Goal: Communication & Community: Share content

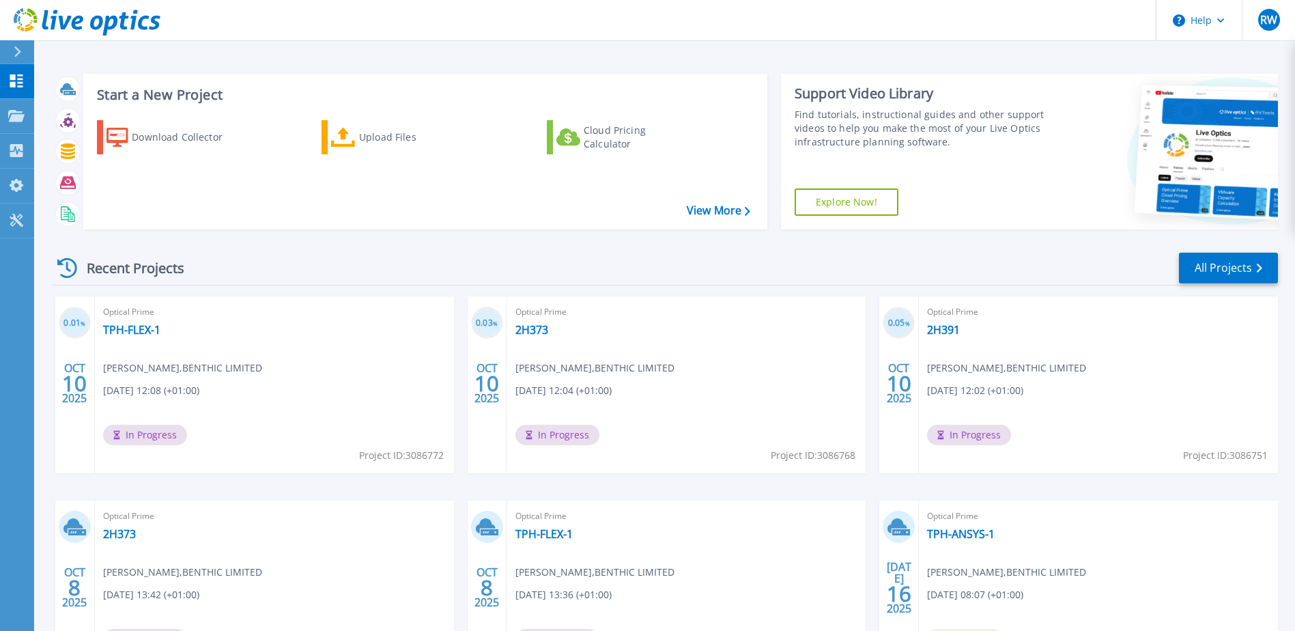
scroll to position [109, 0]
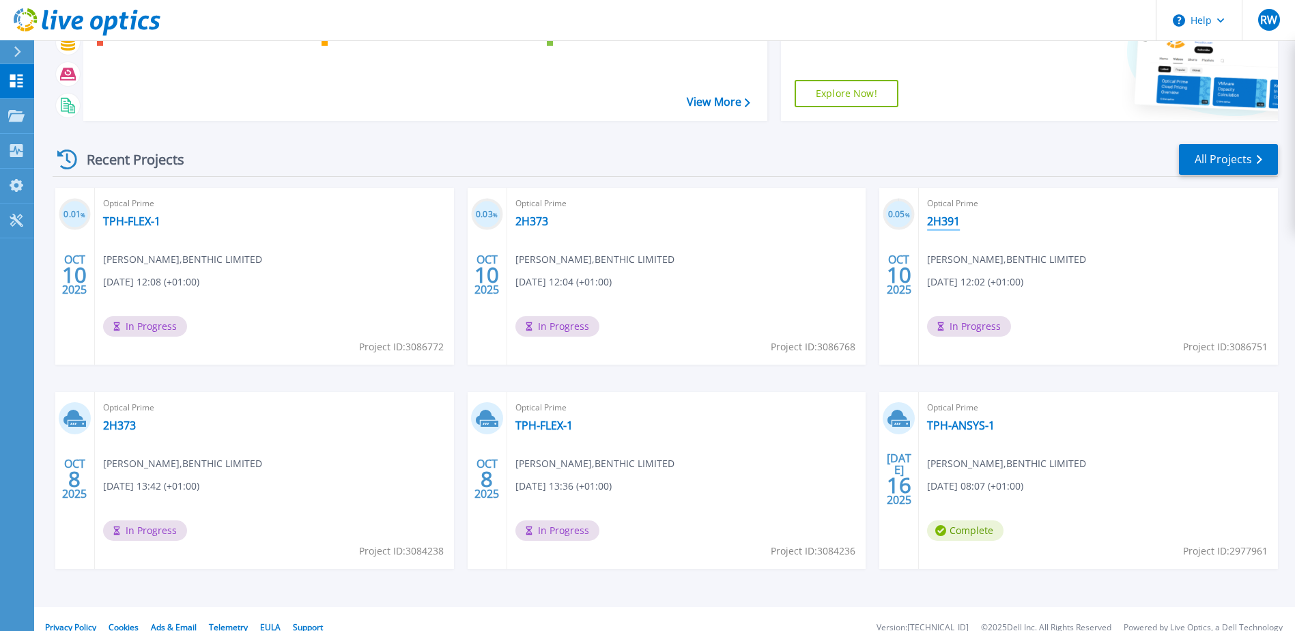
click at [952, 220] on link "2H391" at bounding box center [943, 221] width 33 height 14
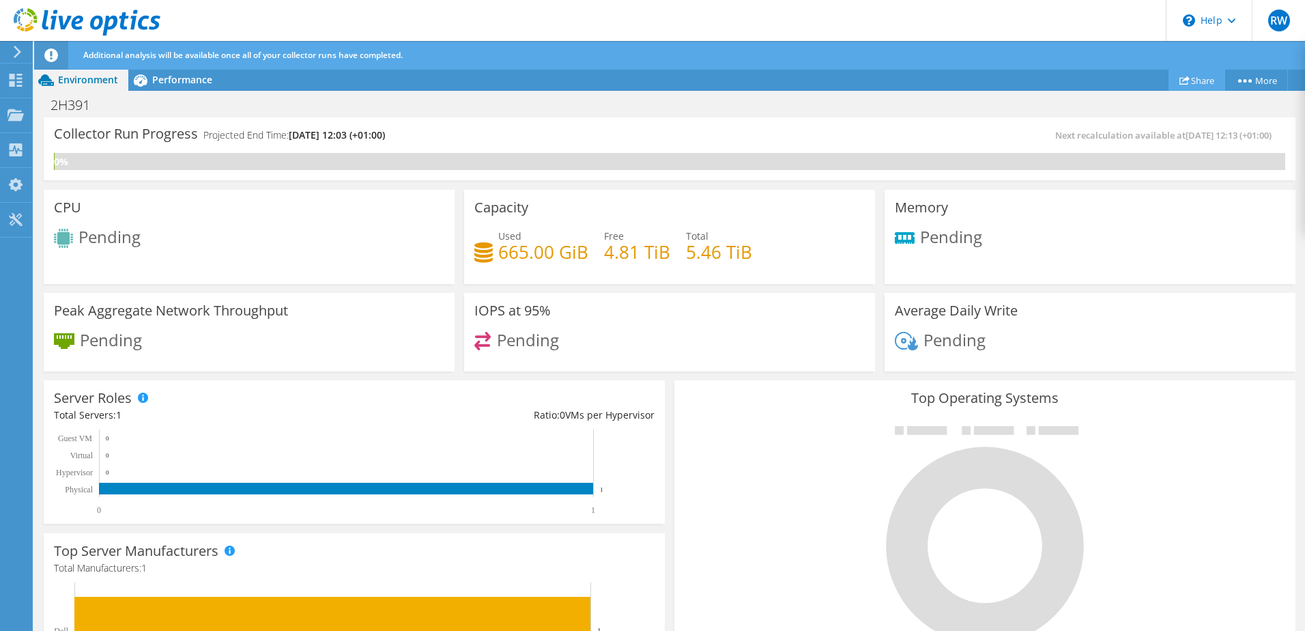
click at [1180, 78] on icon at bounding box center [1185, 80] width 10 height 10
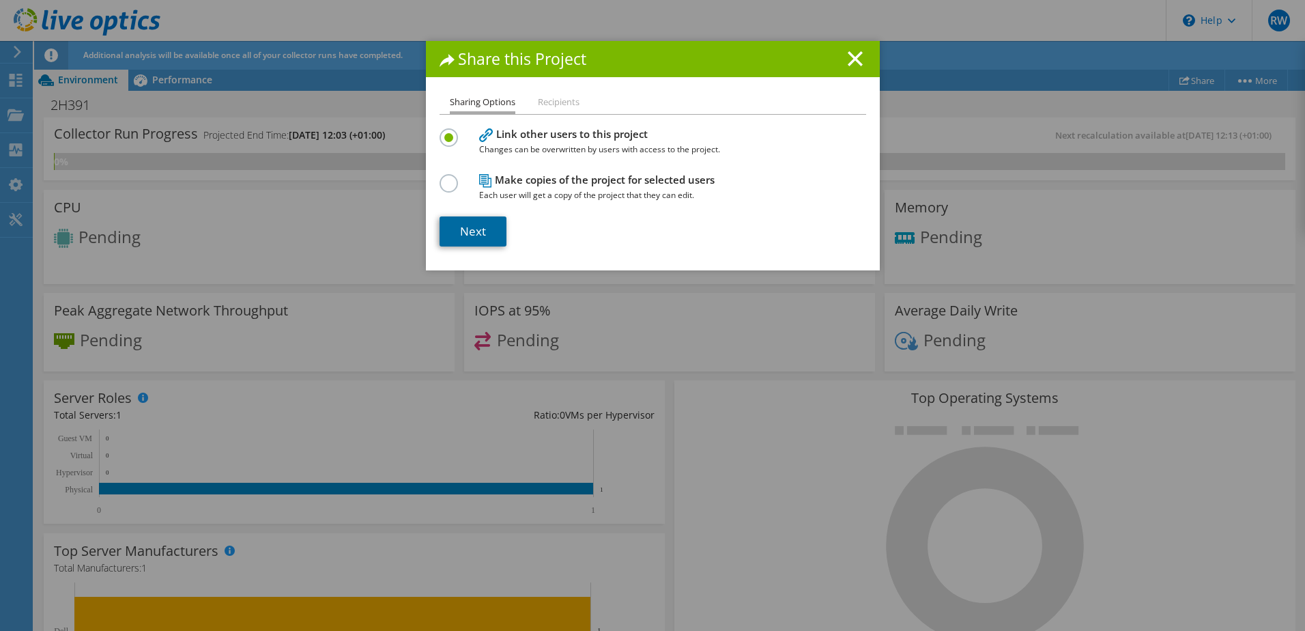
click at [462, 238] on link "Next" at bounding box center [473, 231] width 67 height 30
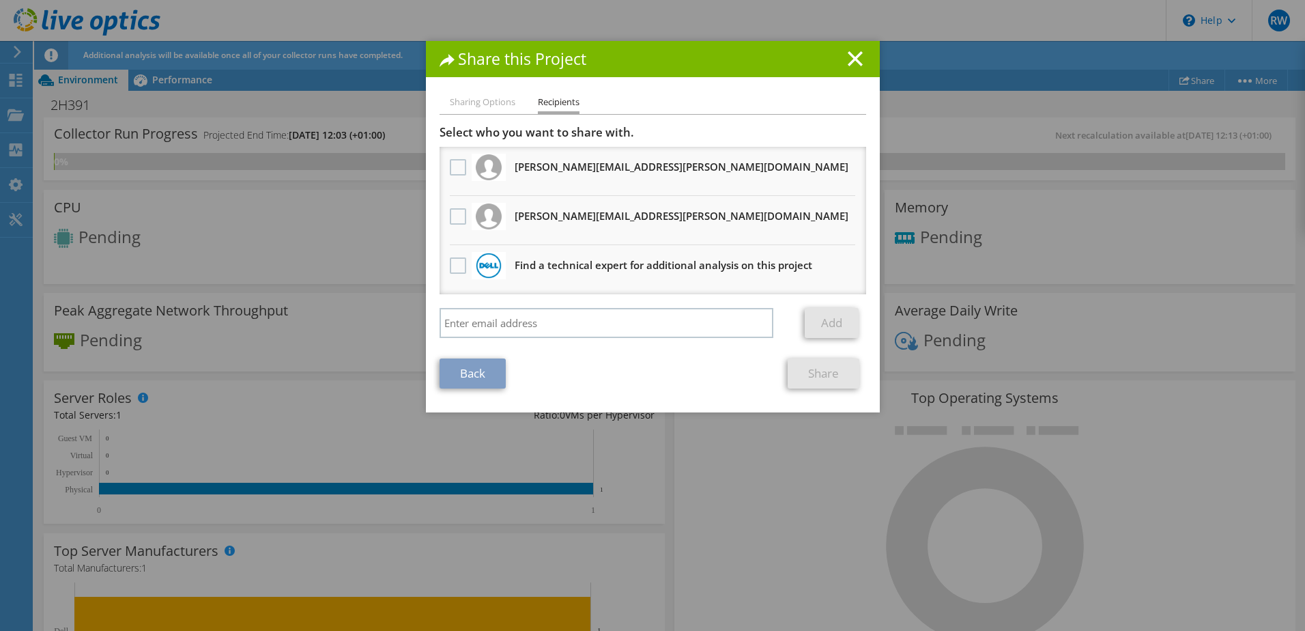
click at [446, 166] on div at bounding box center [457, 168] width 23 height 29
click at [451, 166] on label at bounding box center [460, 167] width 20 height 16
click at [0, 0] on input "checkbox" at bounding box center [0, 0] width 0 height 0
click at [451, 211] on label at bounding box center [460, 216] width 20 height 16
click at [0, 0] on input "checkbox" at bounding box center [0, 0] width 0 height 0
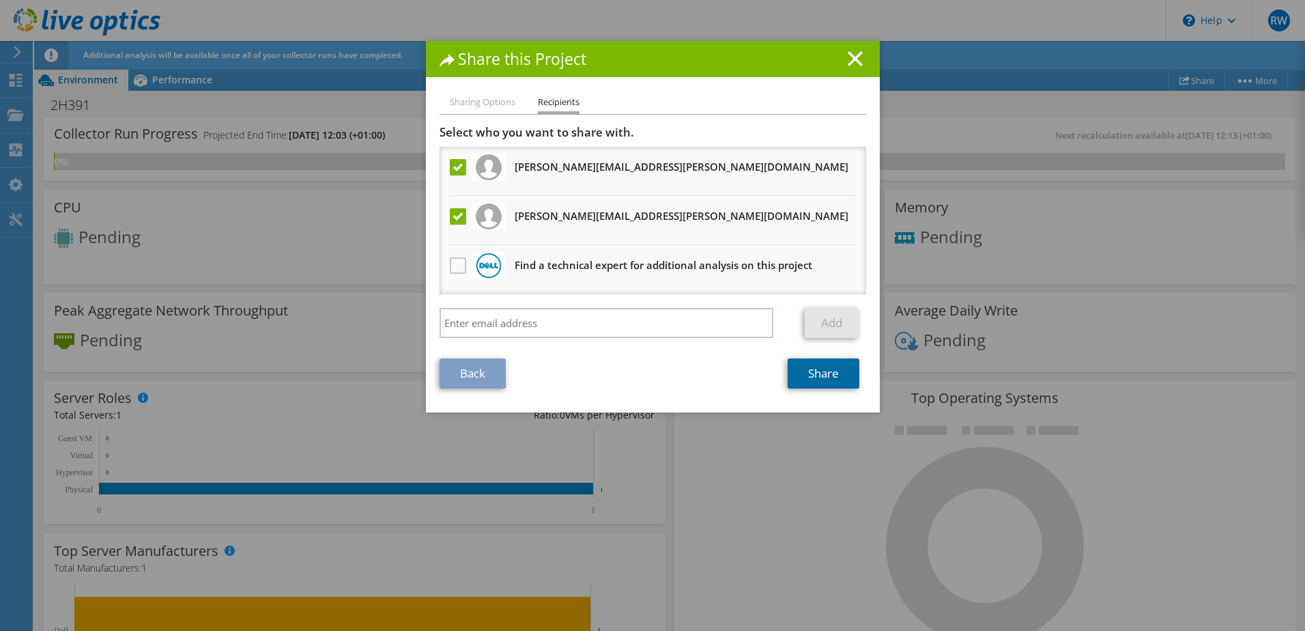
click at [808, 374] on link "Share" at bounding box center [824, 373] width 72 height 30
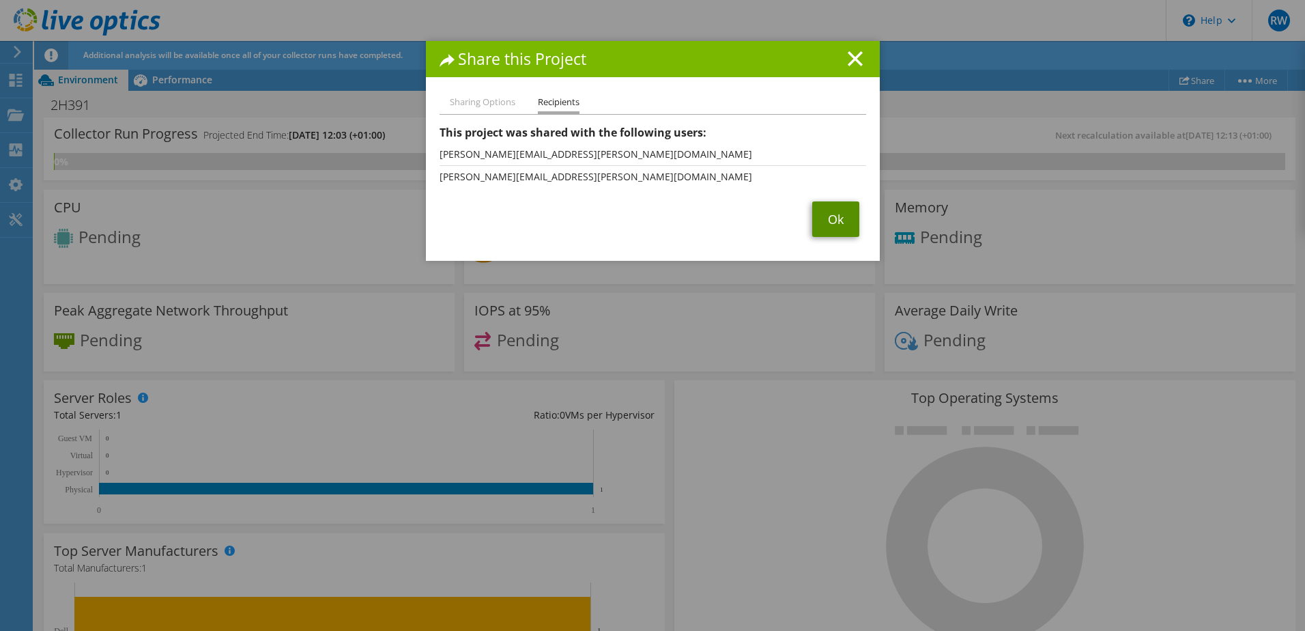
click at [829, 230] on link "Ok" at bounding box center [835, 218] width 47 height 35
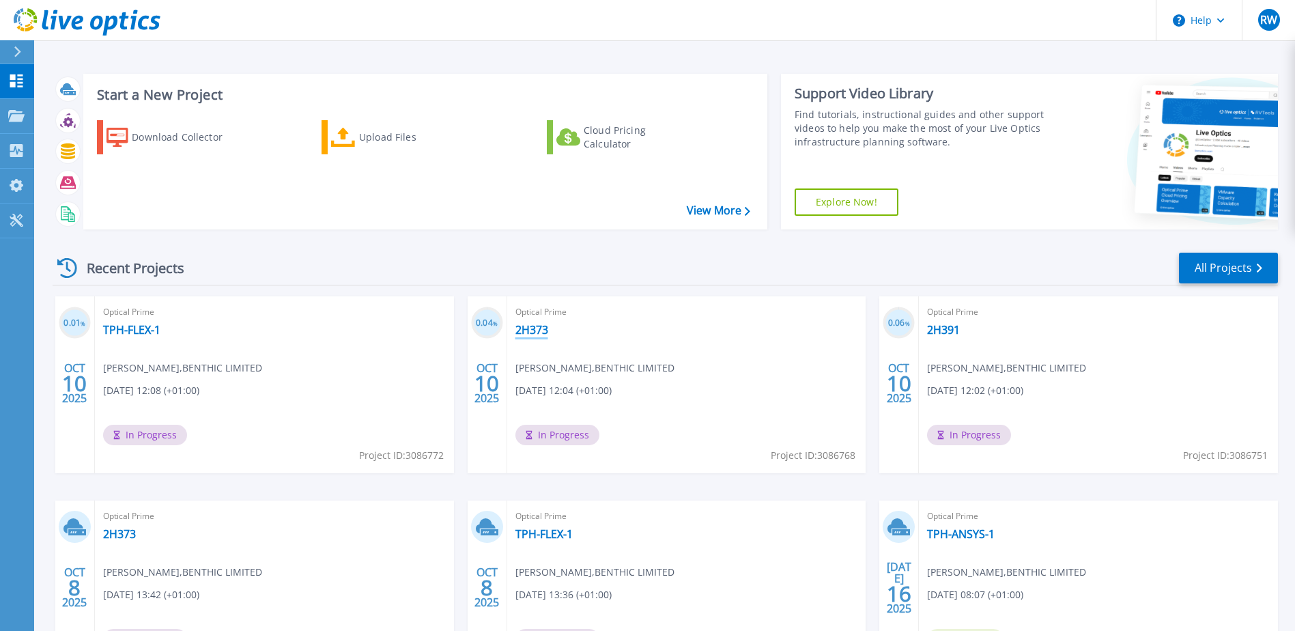
click at [538, 330] on link "2H373" at bounding box center [531, 330] width 33 height 14
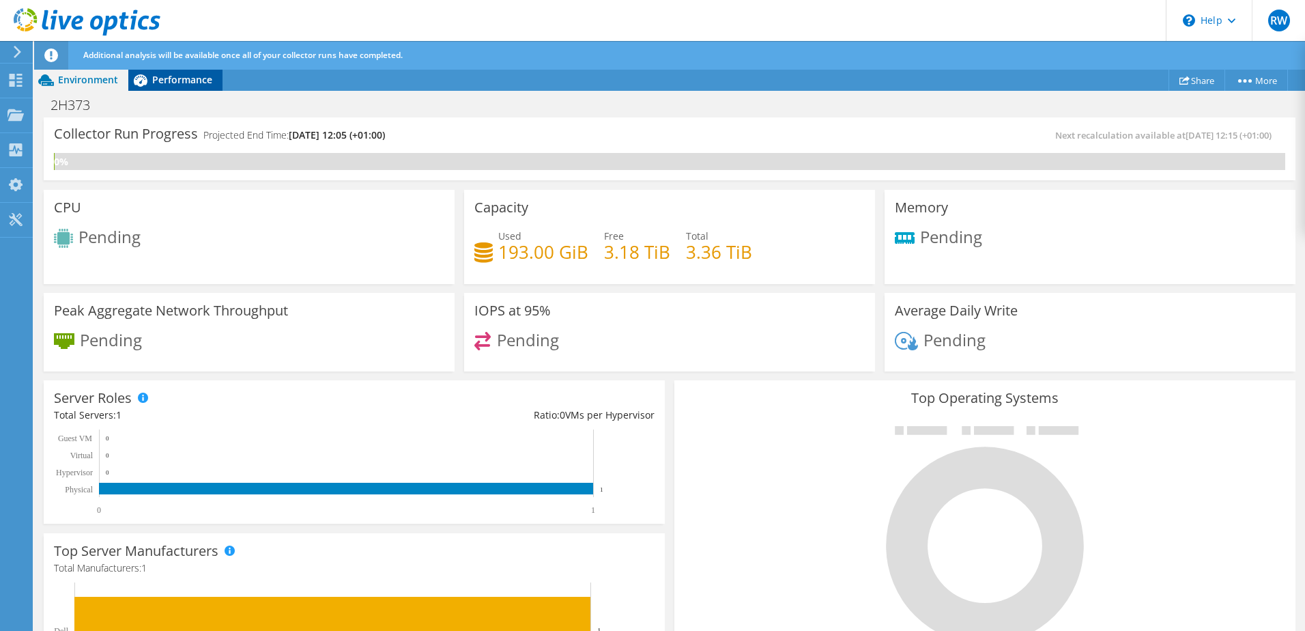
click at [165, 88] on div "Performance" at bounding box center [175, 80] width 94 height 22
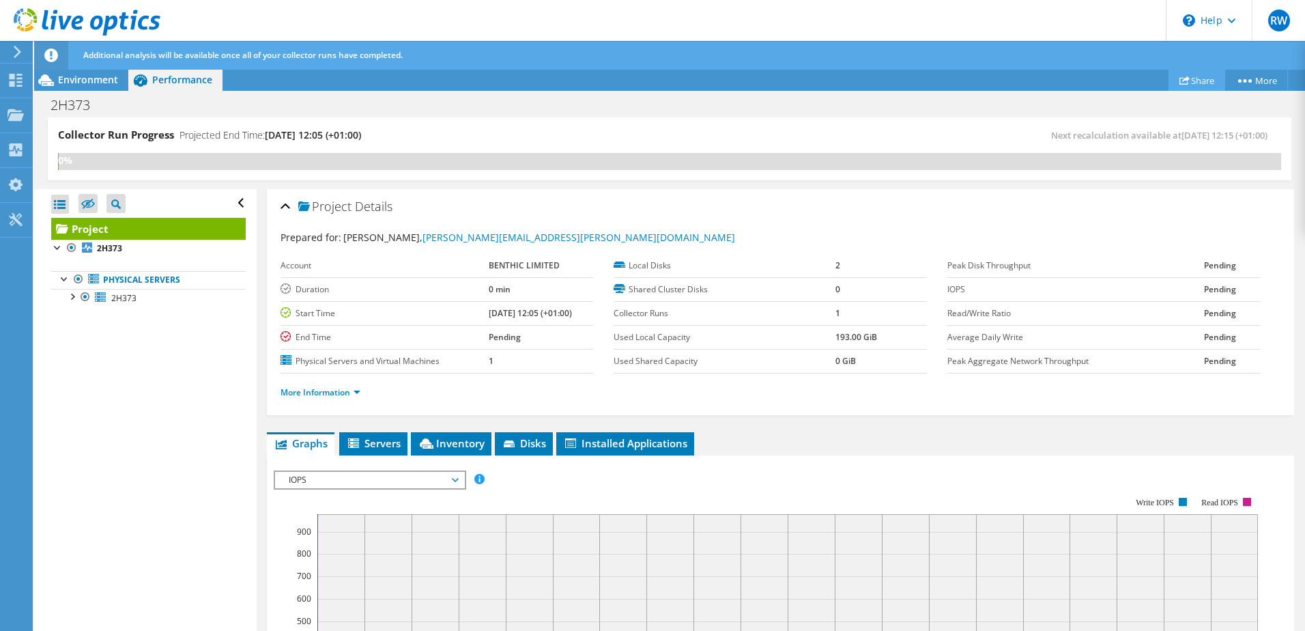
click at [1169, 89] on link "Share" at bounding box center [1197, 80] width 57 height 21
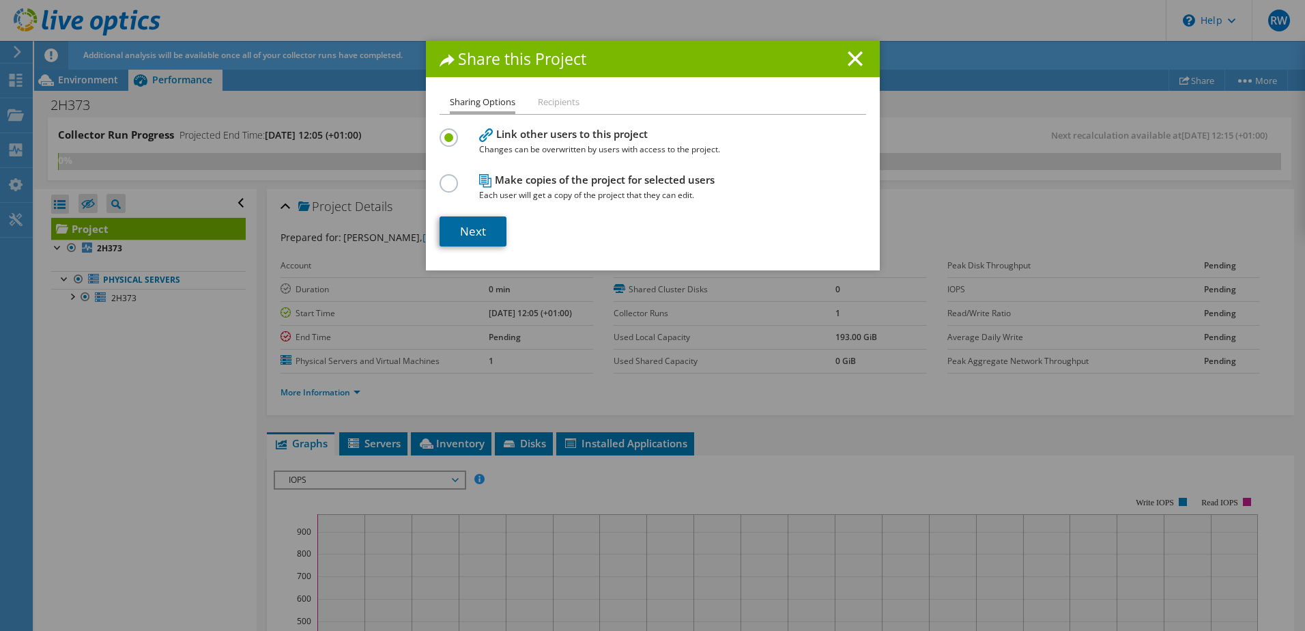
click at [488, 230] on link "Next" at bounding box center [473, 231] width 67 height 30
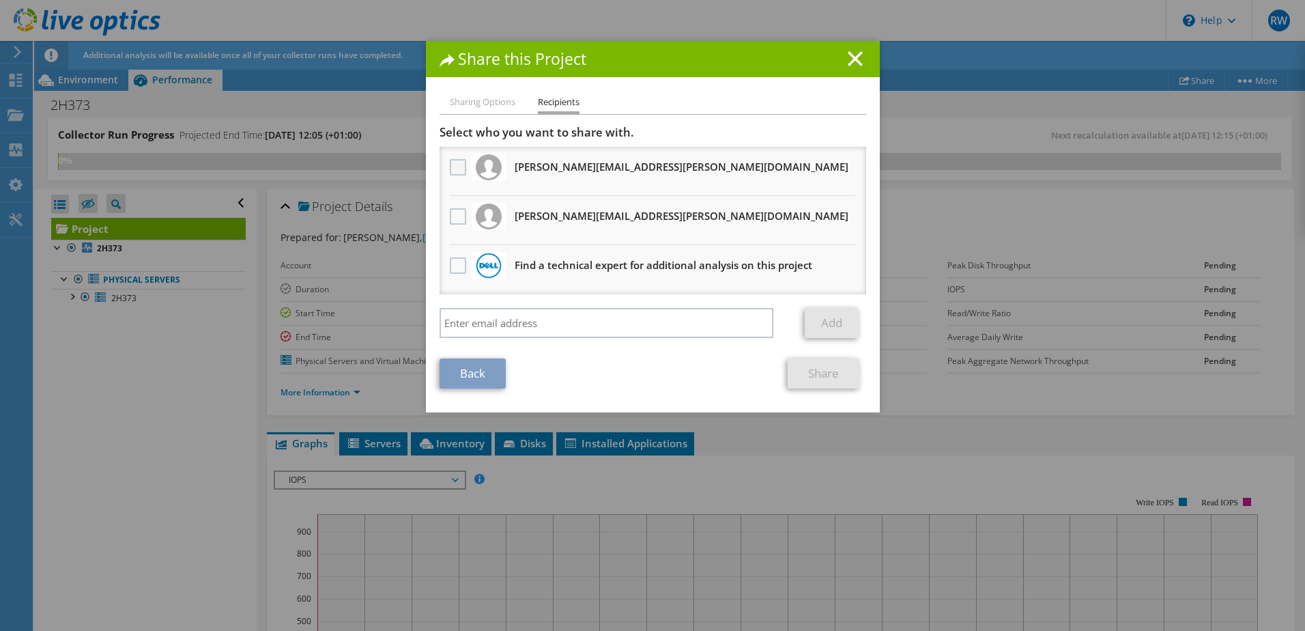
click at [457, 166] on label at bounding box center [460, 167] width 20 height 16
click at [0, 0] on input "checkbox" at bounding box center [0, 0] width 0 height 0
click at [452, 223] on label at bounding box center [460, 216] width 20 height 16
click at [0, 0] on input "checkbox" at bounding box center [0, 0] width 0 height 0
click at [811, 368] on link "Share" at bounding box center [824, 373] width 72 height 30
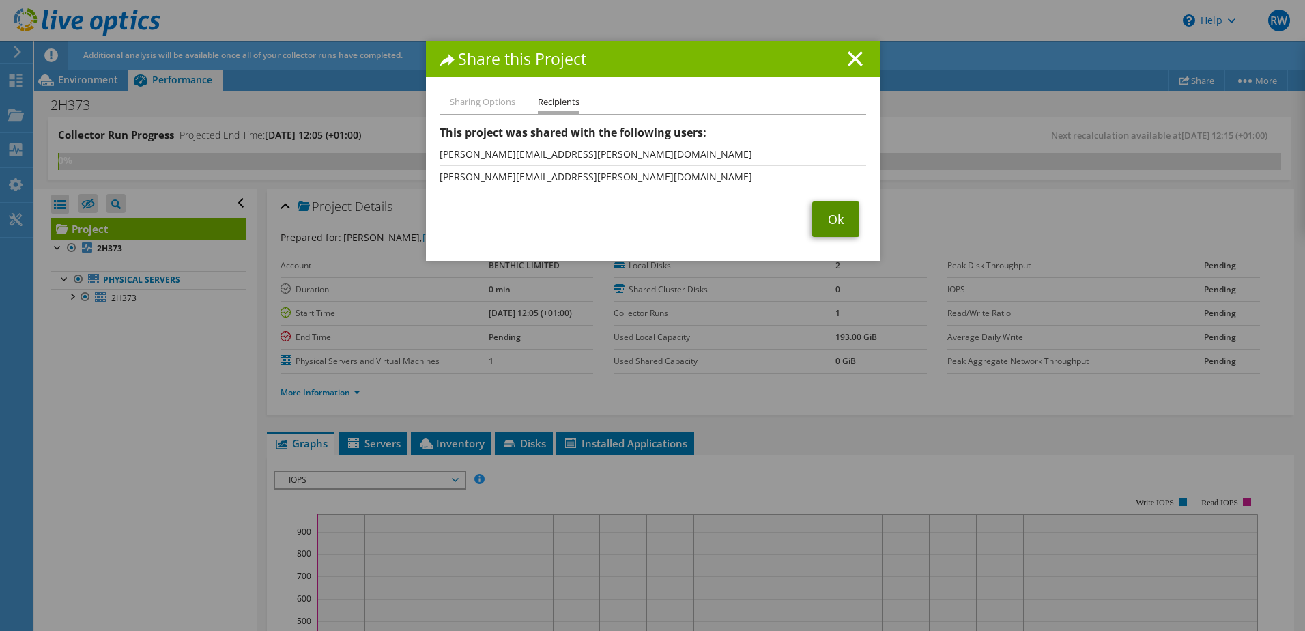
click at [837, 225] on link "Ok" at bounding box center [835, 218] width 47 height 35
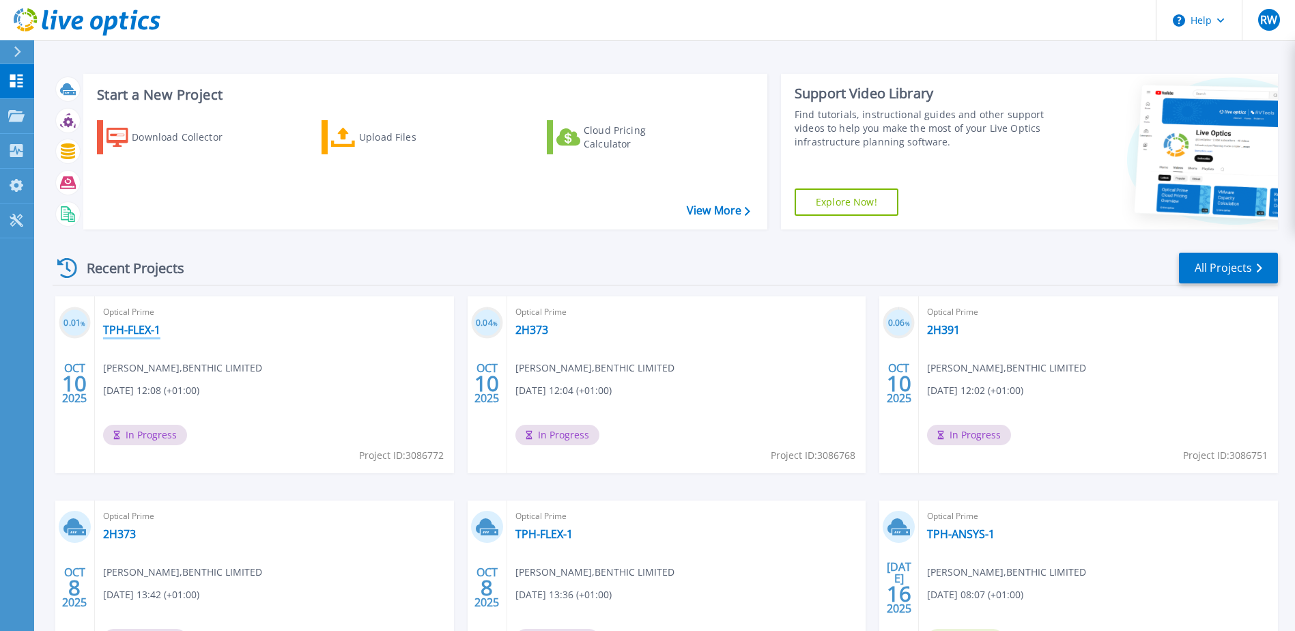
click at [138, 329] on link "TPH-FLEX-1" at bounding box center [131, 330] width 57 height 14
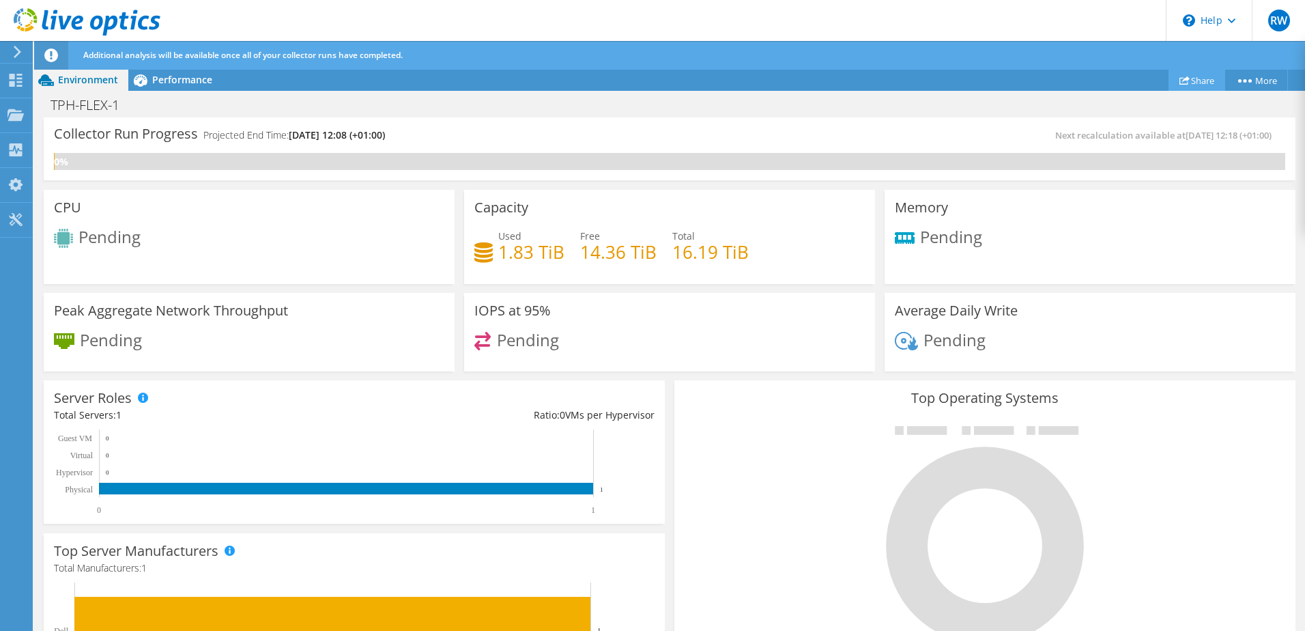
click at [1193, 80] on link "Share" at bounding box center [1197, 80] width 57 height 21
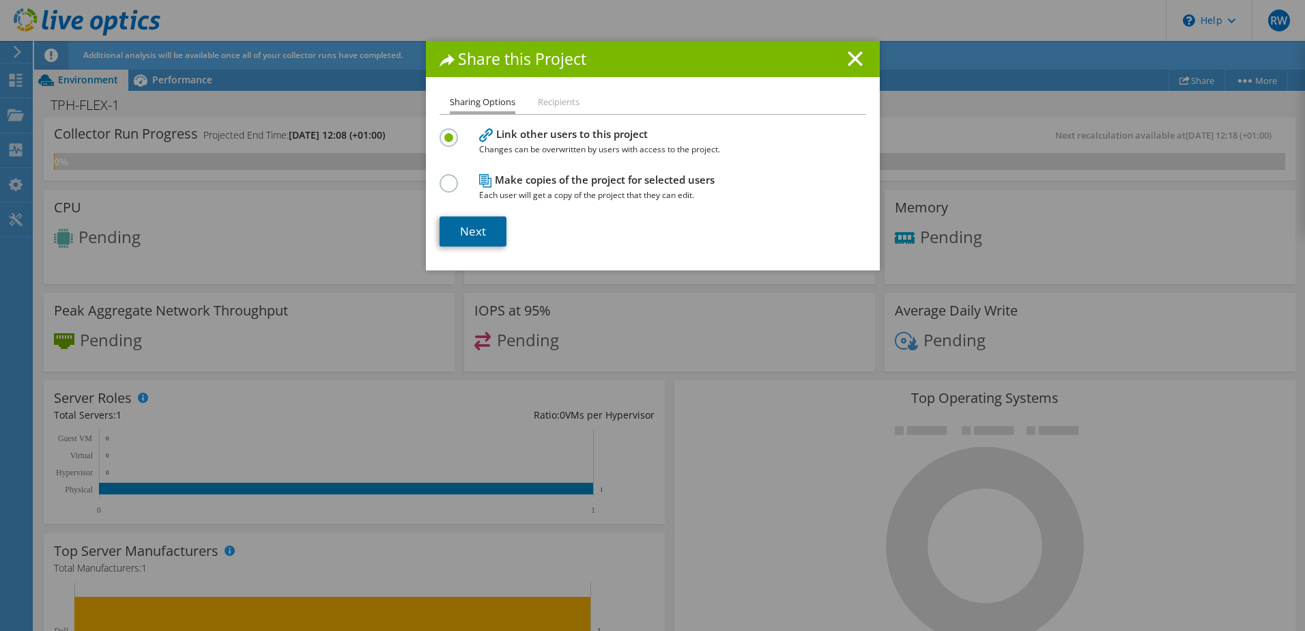
click at [480, 236] on link "Next" at bounding box center [473, 231] width 67 height 30
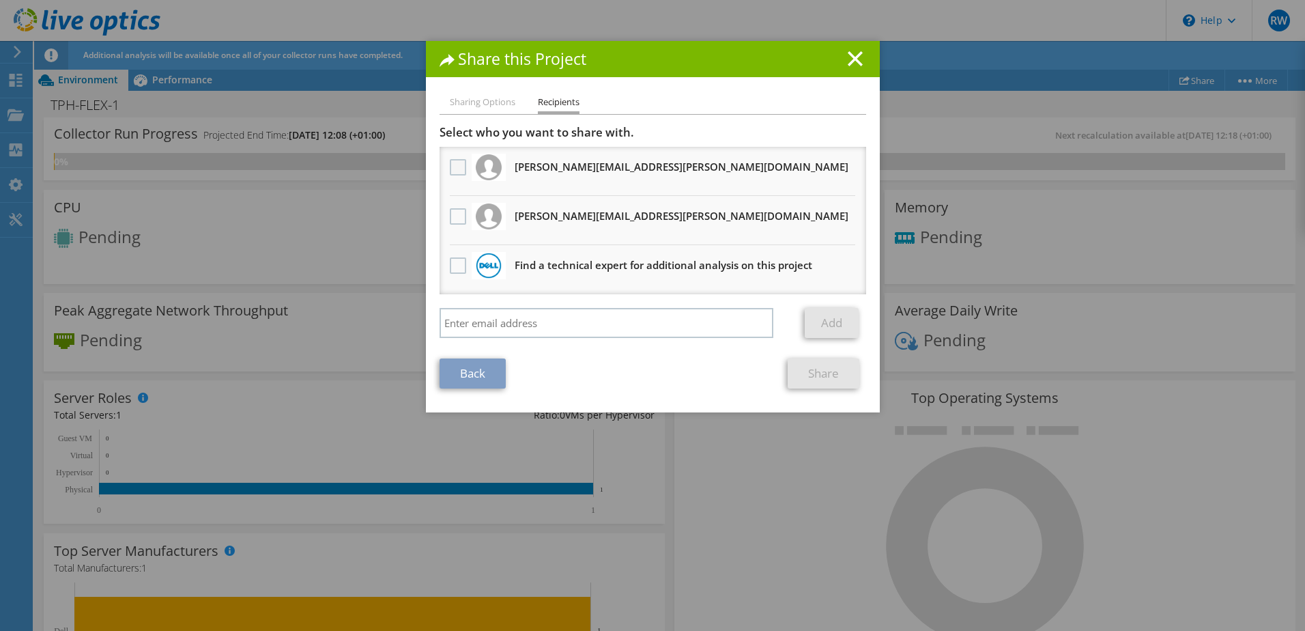
click at [458, 167] on label at bounding box center [460, 167] width 20 height 16
click at [0, 0] on input "checkbox" at bounding box center [0, 0] width 0 height 0
click at [453, 214] on label at bounding box center [460, 216] width 20 height 16
click at [0, 0] on input "checkbox" at bounding box center [0, 0] width 0 height 0
click at [816, 375] on link "Share" at bounding box center [824, 373] width 72 height 30
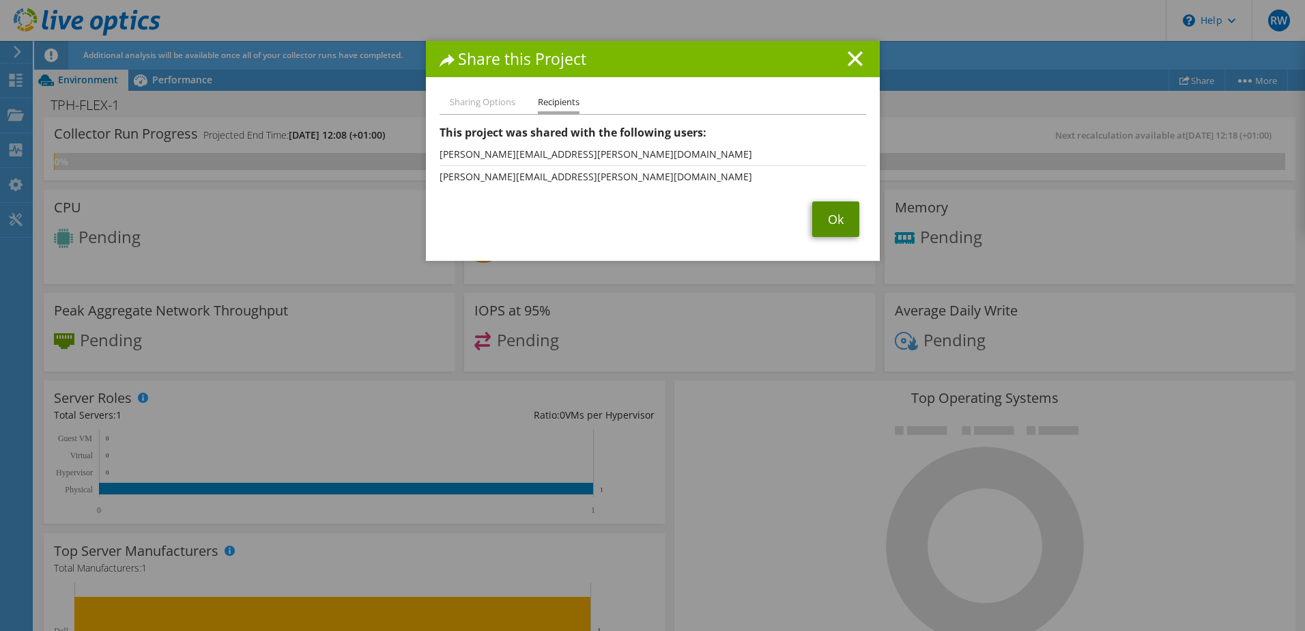
click at [835, 228] on link "Ok" at bounding box center [835, 218] width 47 height 35
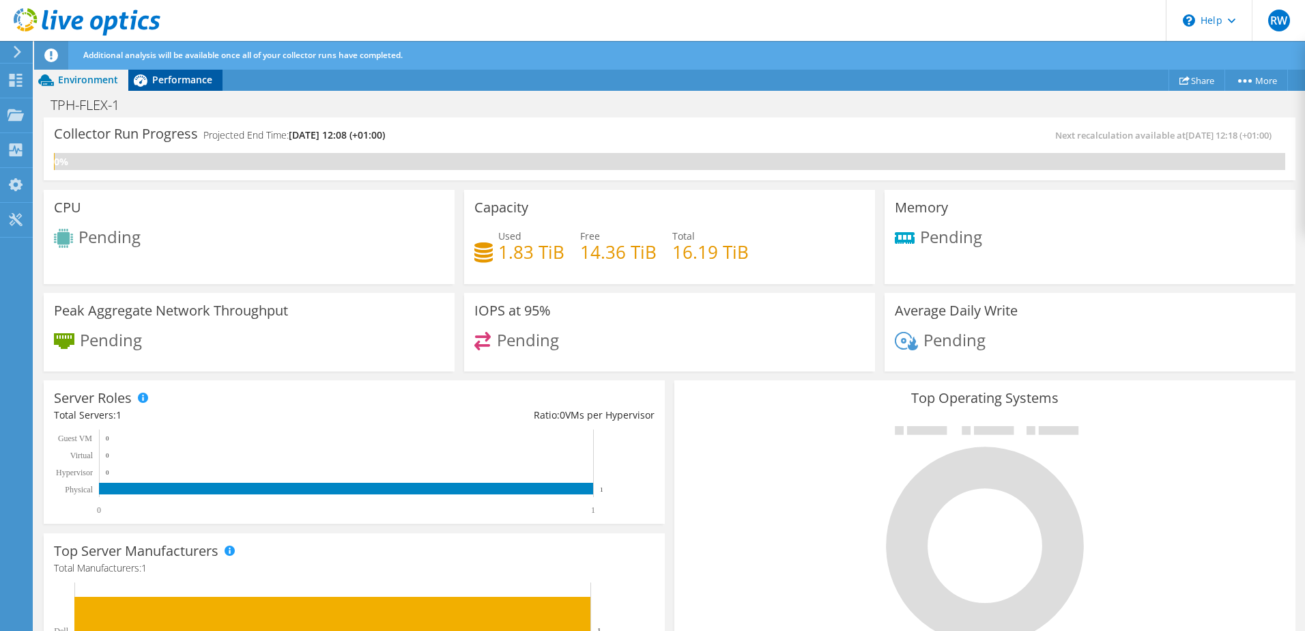
click at [160, 85] on span "Performance" at bounding box center [182, 79] width 60 height 13
